Goal: Transaction & Acquisition: Purchase product/service

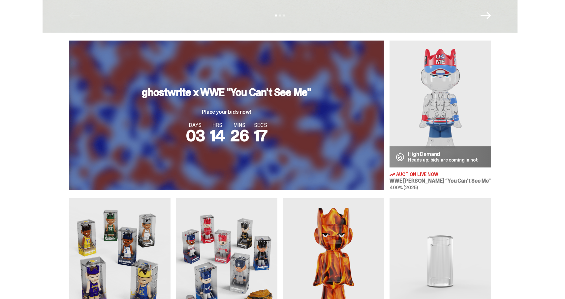
scroll to position [204, 0]
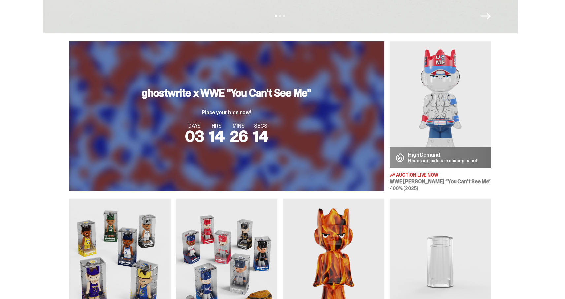
click at [464, 83] on img at bounding box center [441, 104] width 102 height 127
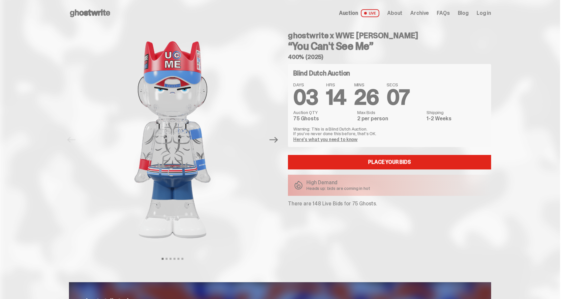
scroll to position [238, 0]
